Goal: Navigation & Orientation: Find specific page/section

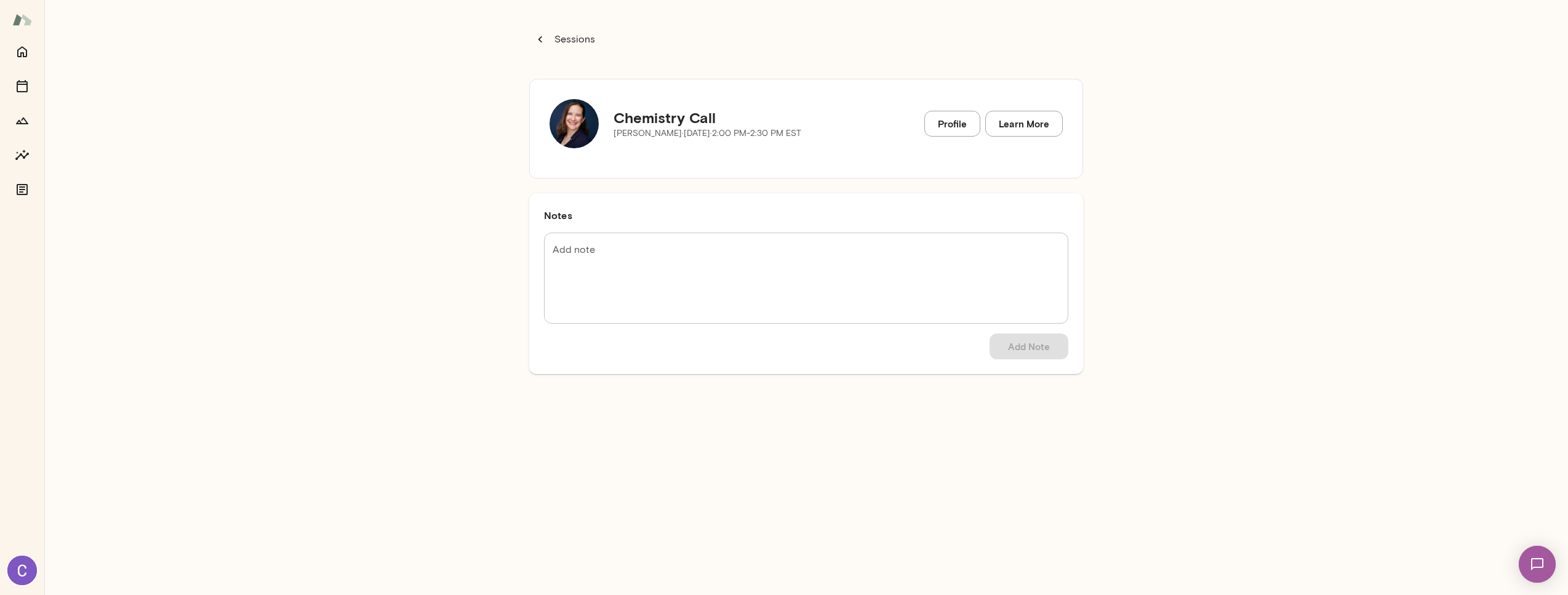
click at [570, 49] on button "Sessions" at bounding box center [565, 39] width 72 height 24
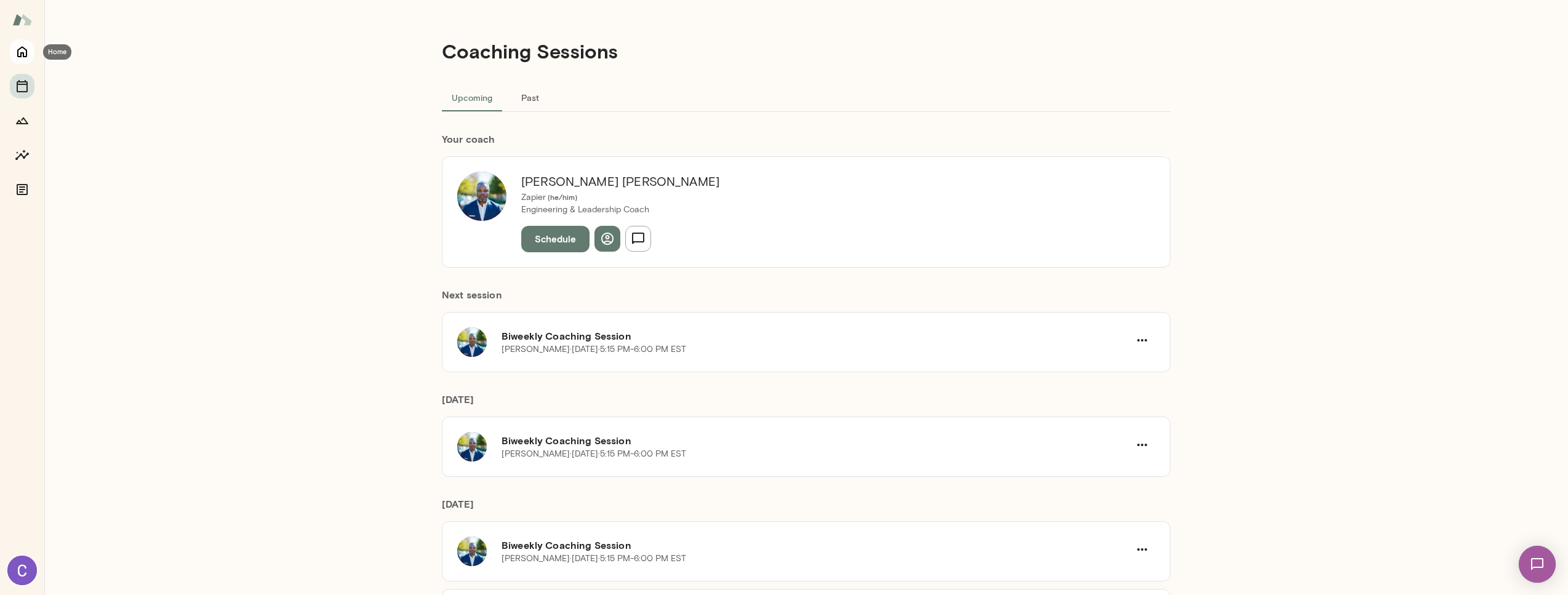
click at [22, 54] on icon "Home" at bounding box center [22, 51] width 15 height 15
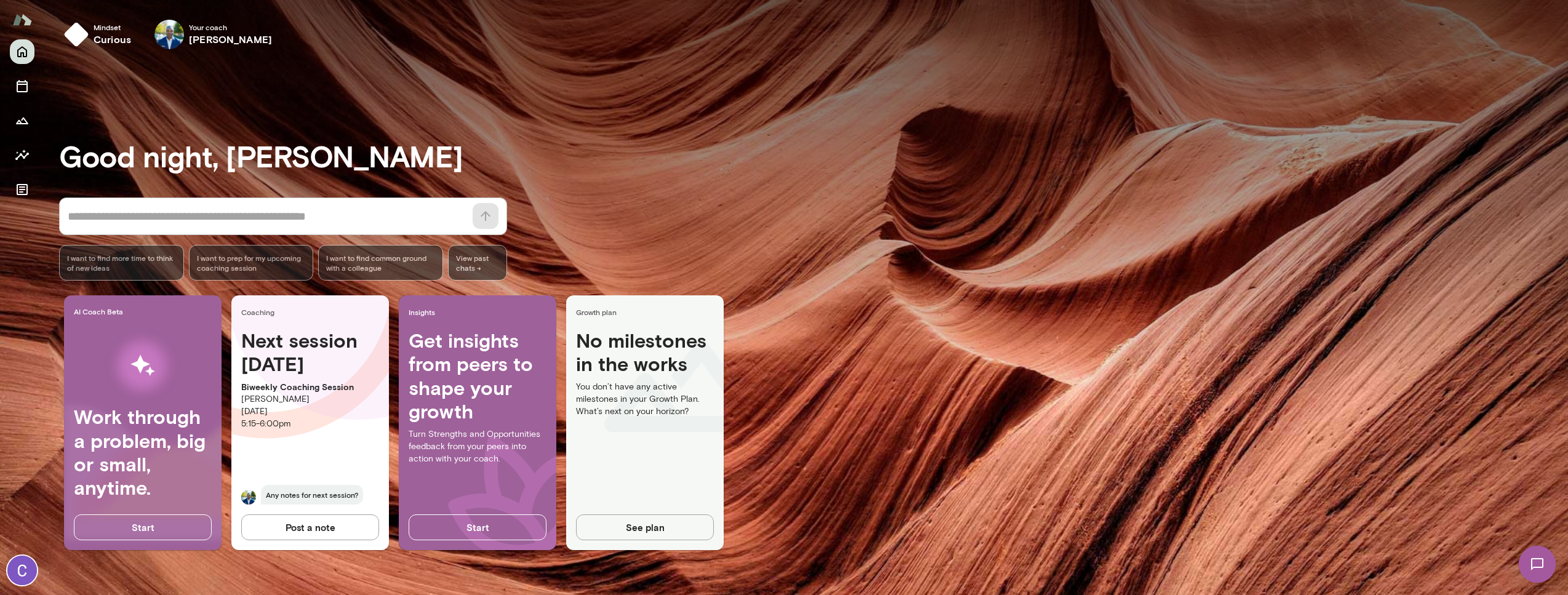
click at [309, 481] on div "Next session in 4 days Biweekly Coaching Session Jay Floyd Friday, September 5t…" at bounding box center [310, 424] width 158 height 191
click at [170, 27] on img at bounding box center [169, 35] width 29 height 29
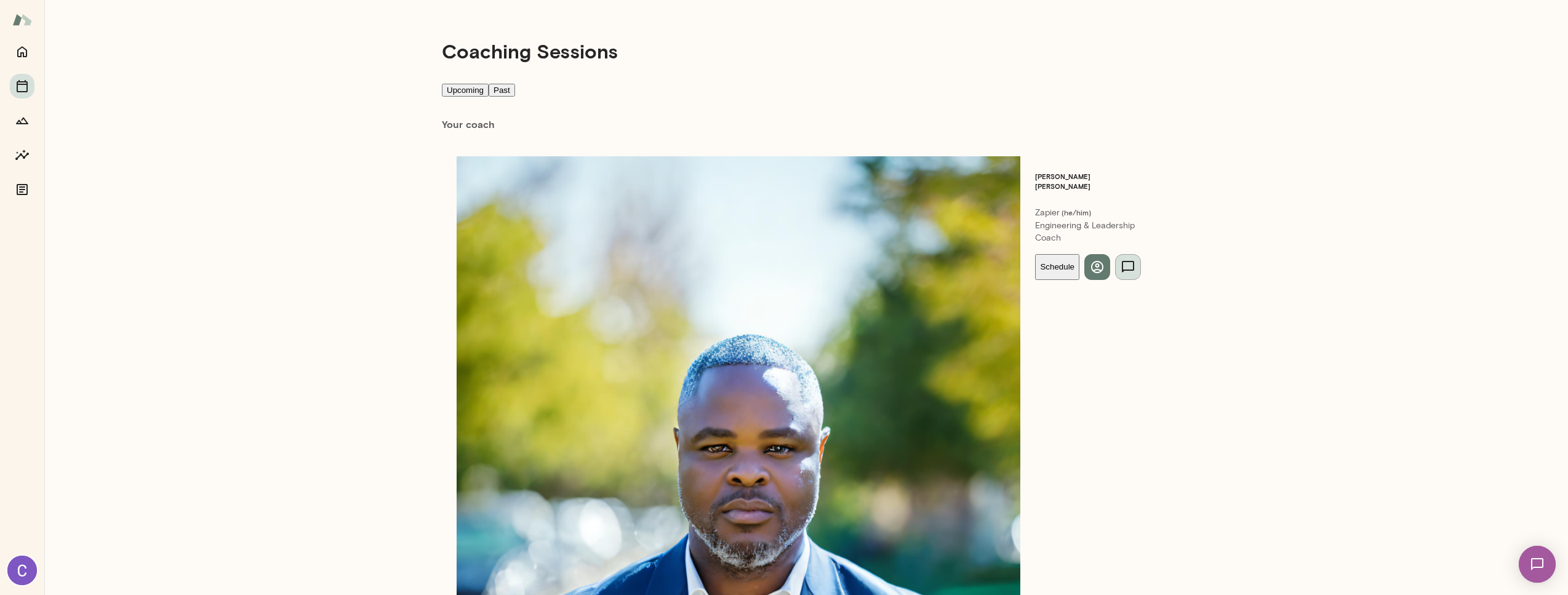
click at [1115, 254] on button "button" at bounding box center [1128, 267] width 26 height 26
